Goal: Find specific page/section: Find specific page/section

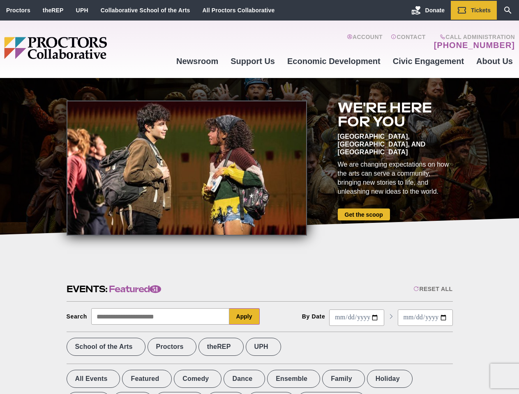
click at [259, 197] on div at bounding box center [187, 168] width 240 height 135
click at [432, 289] on div "Reset All" at bounding box center [432, 289] width 39 height 7
click at [244, 317] on button "Apply" at bounding box center [244, 316] width 30 height 16
